Goal: Information Seeking & Learning: Learn about a topic

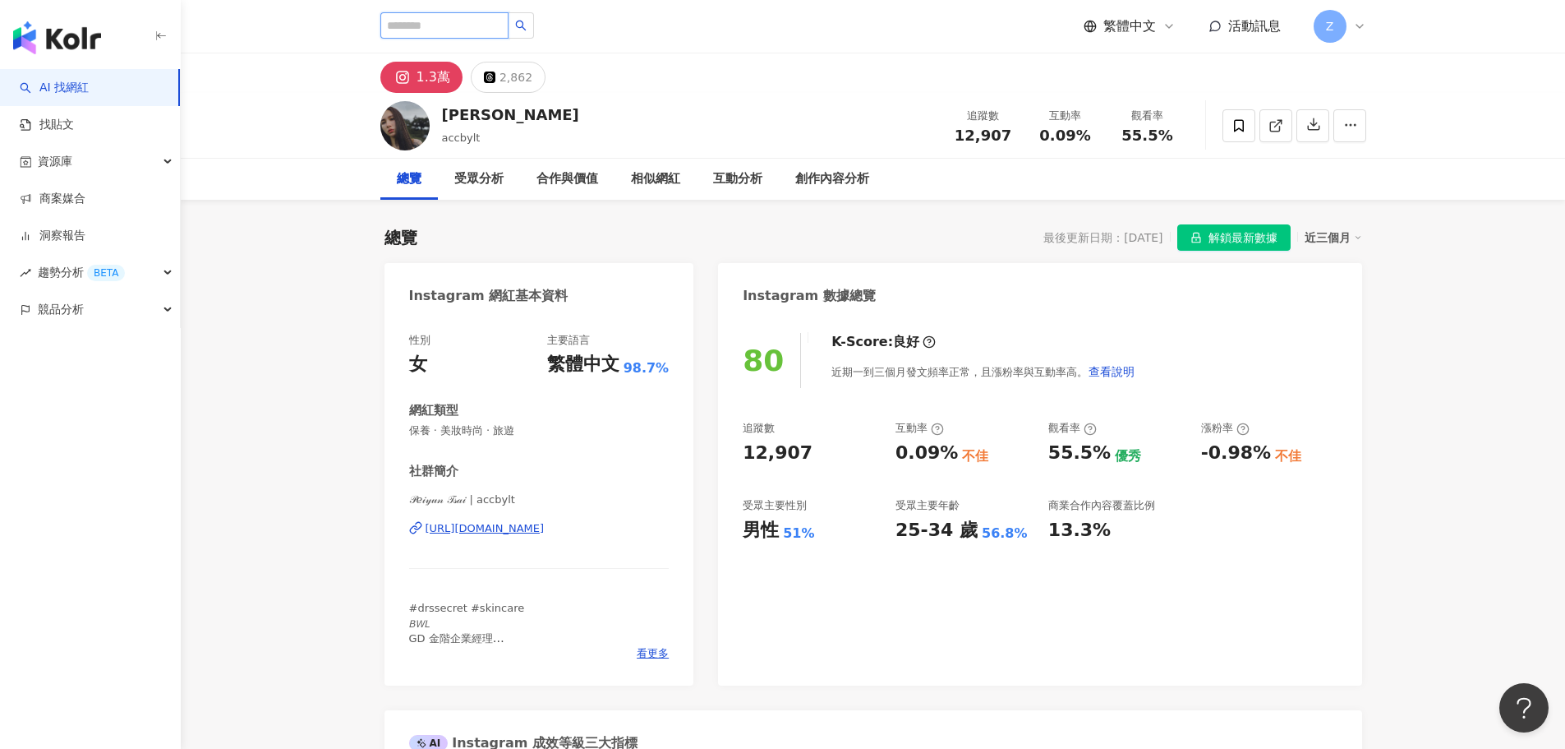
click at [503, 33] on input "search" at bounding box center [444, 25] width 128 height 26
click at [446, 19] on input "search" at bounding box center [444, 25] width 128 height 26
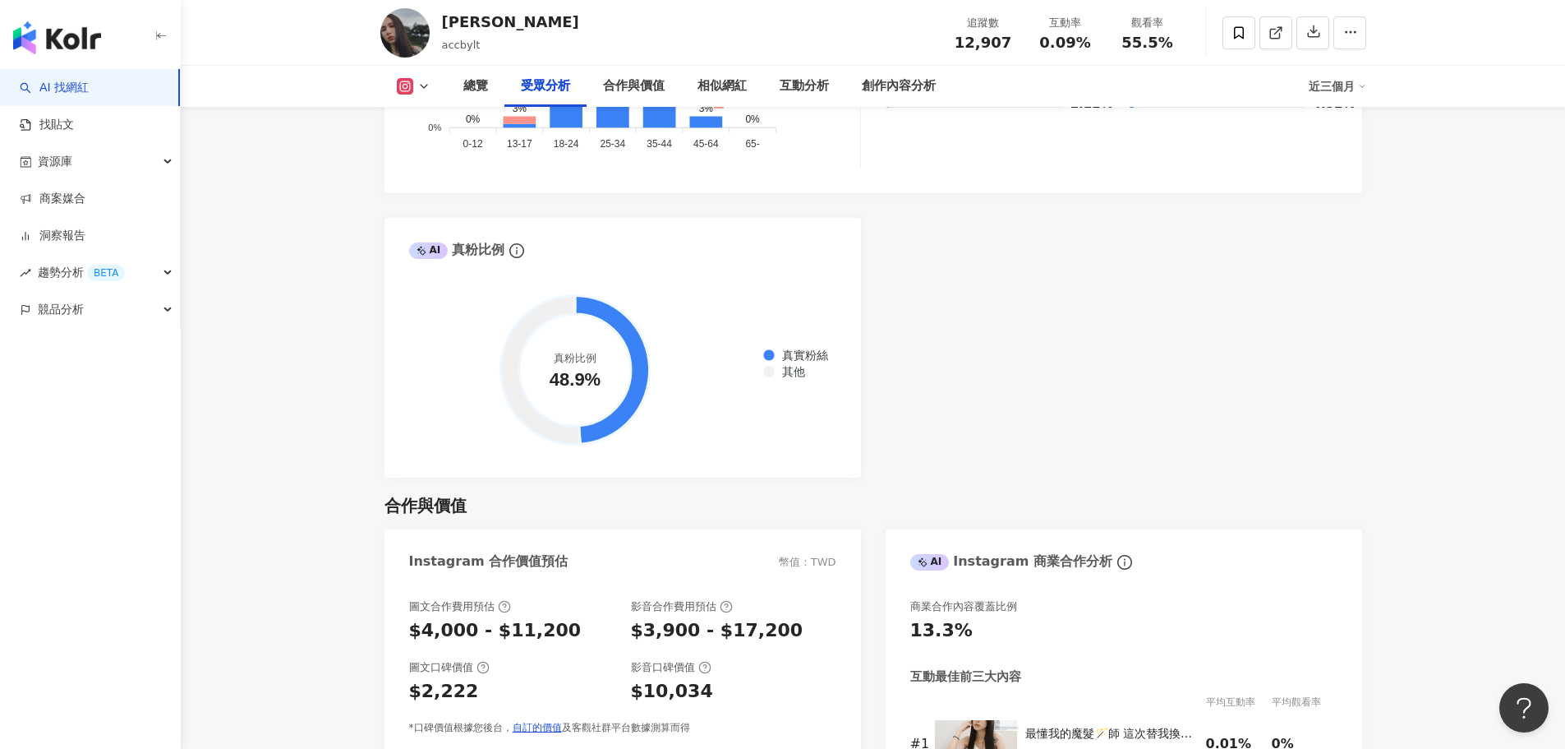
scroll to position [1890, 0]
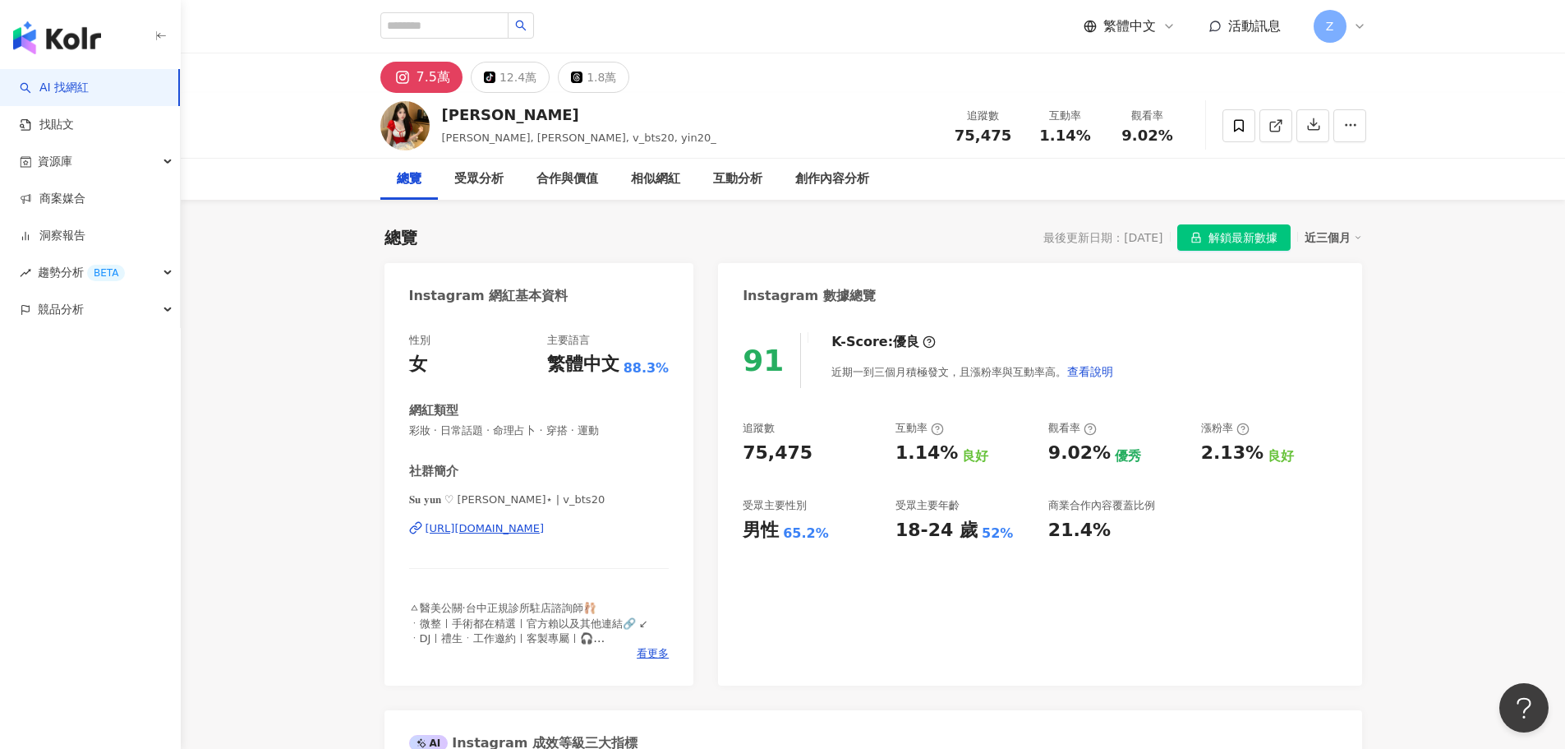
click at [404, 132] on img at bounding box center [404, 125] width 49 height 49
click at [443, 76] on div "7.5萬" at bounding box center [434, 77] width 34 height 23
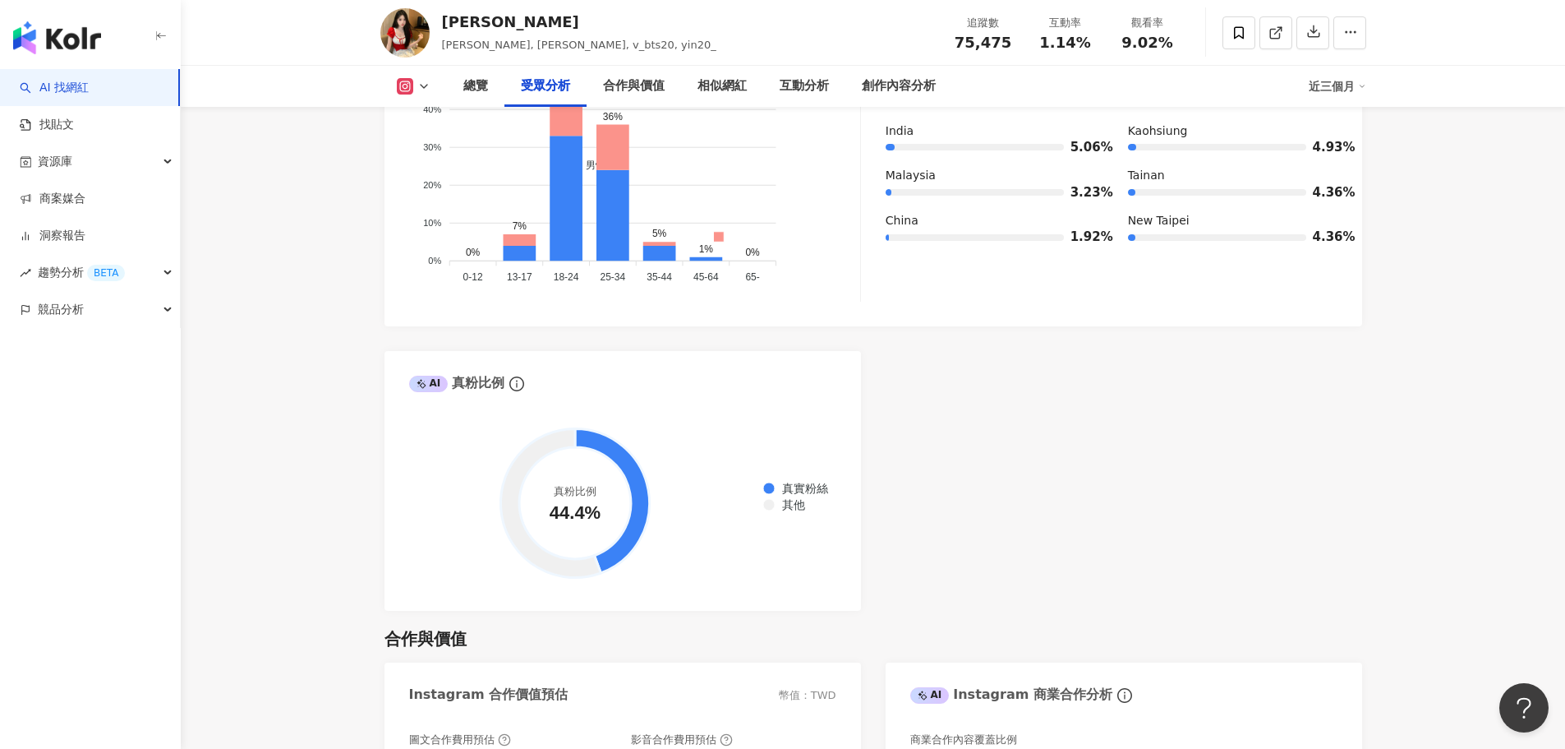
scroll to position [1726, 0]
click at [863, 583] on div "AI Instagram 受眾樣貌分析 受眾主要性別 男性 65.2% 受眾主要年齡 18-24 歲 52% 受眾年齡及性別分布 男性 女性 60% 60% …" at bounding box center [874, 225] width 978 height 770
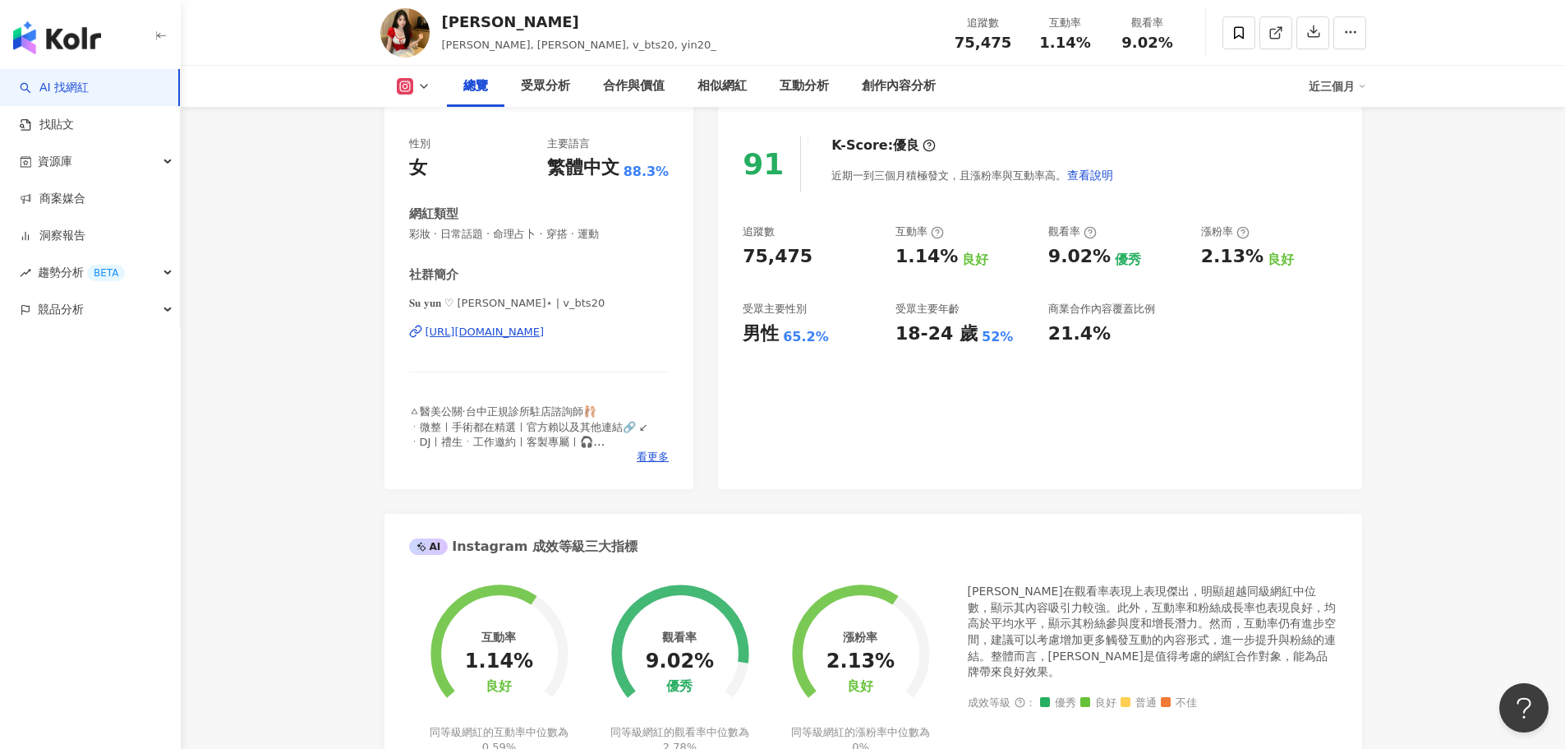
scroll to position [0, 0]
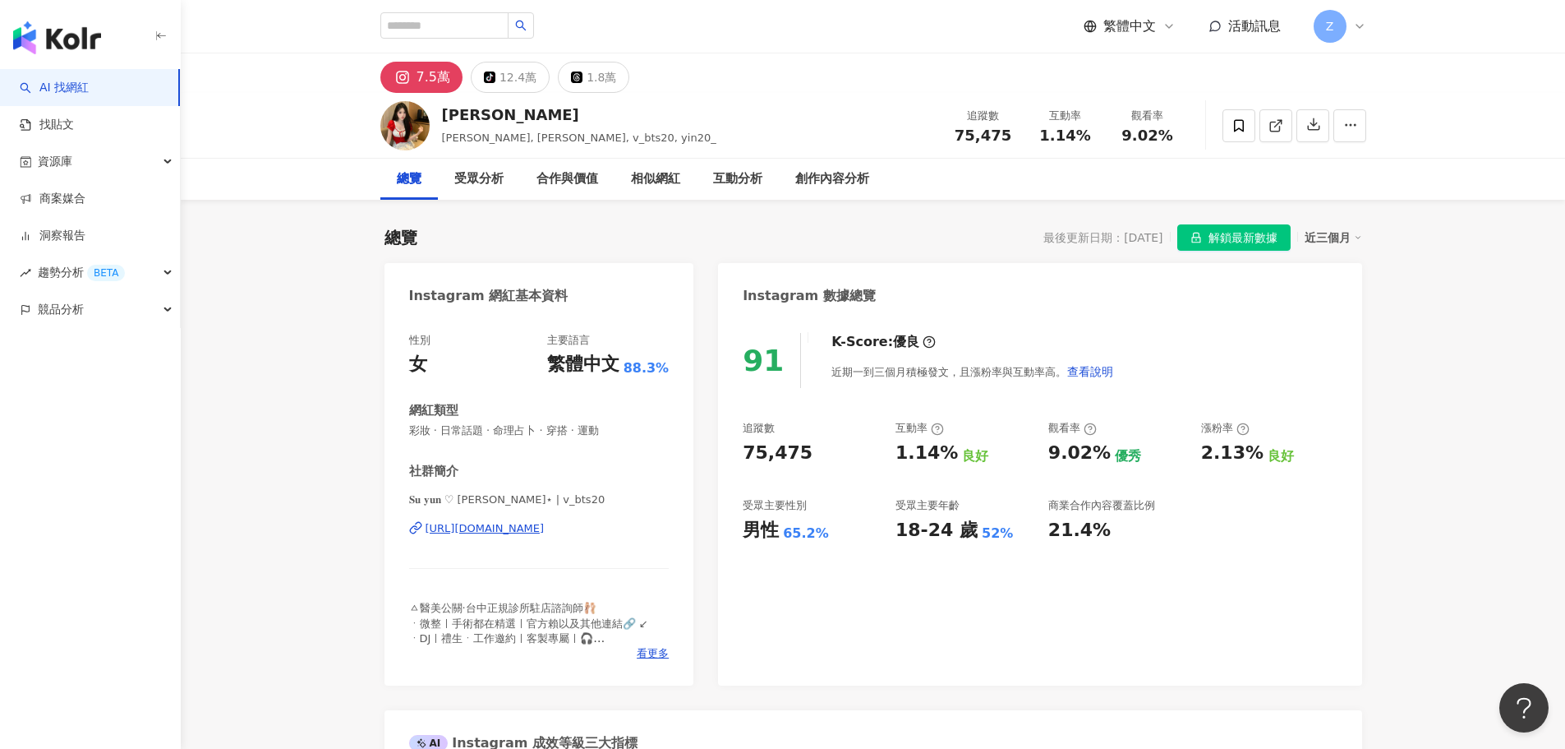
drag, startPoint x: 896, startPoint y: 501, endPoint x: 807, endPoint y: 247, distance: 270.0
click at [807, 247] on div "總覽 最後更新日期：[DATE] 解鎖最新數據 近三個月" at bounding box center [874, 237] width 978 height 26
click at [526, 80] on div "12.4萬" at bounding box center [518, 77] width 37 height 23
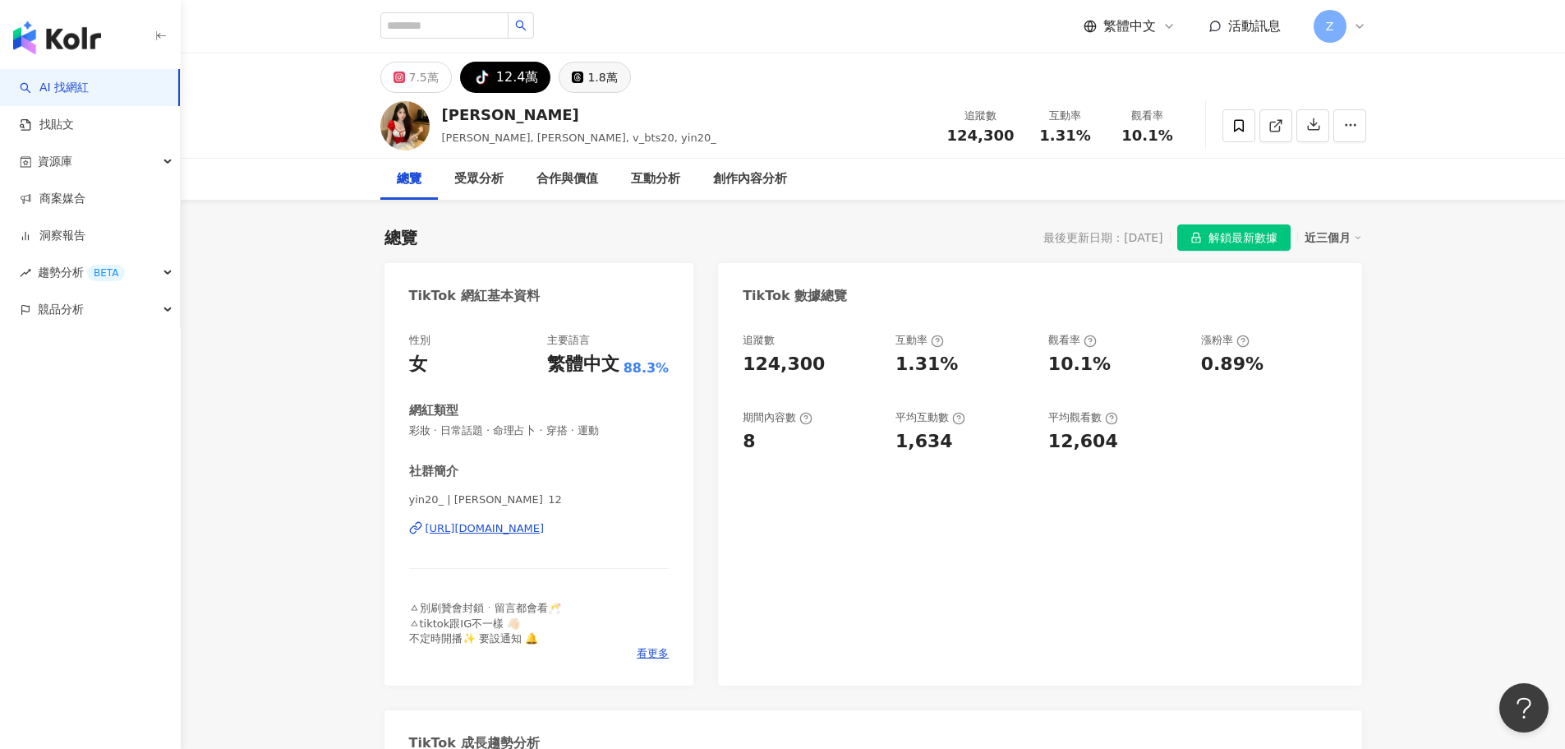
click at [590, 87] on div "1.8萬" at bounding box center [603, 77] width 30 height 23
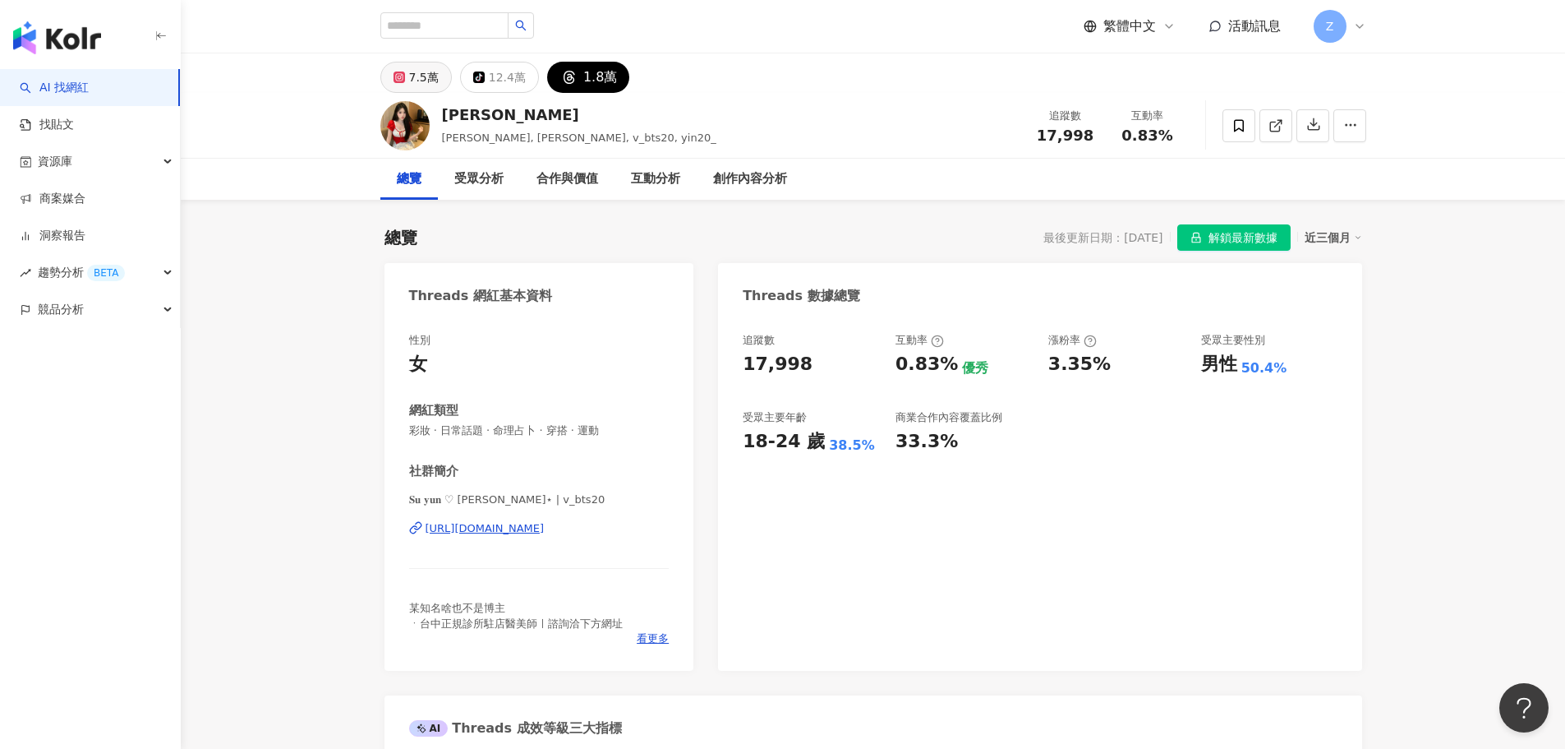
click at [434, 72] on div "7.5萬" at bounding box center [424, 77] width 30 height 23
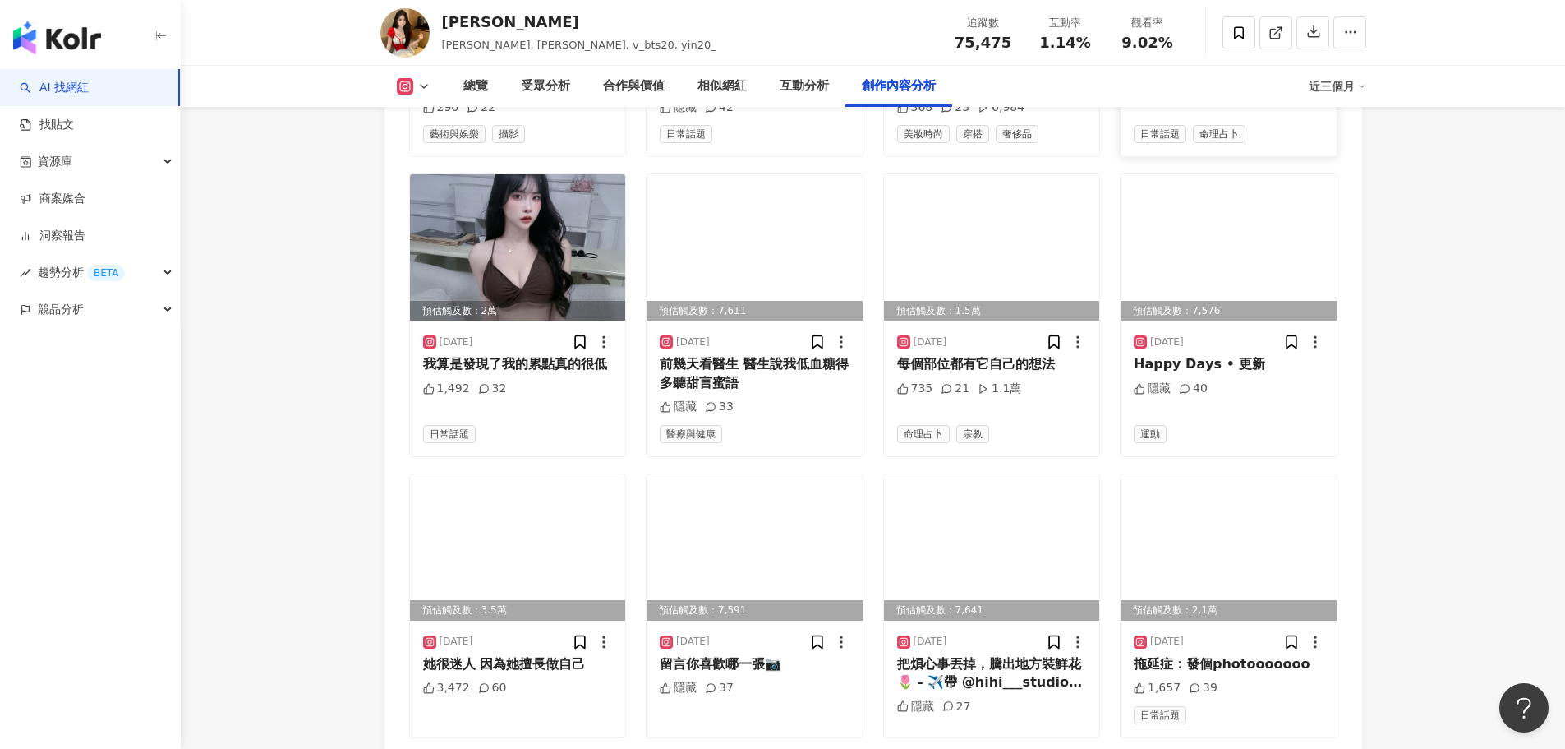
scroll to position [4848, 0]
